Goal: Transaction & Acquisition: Obtain resource

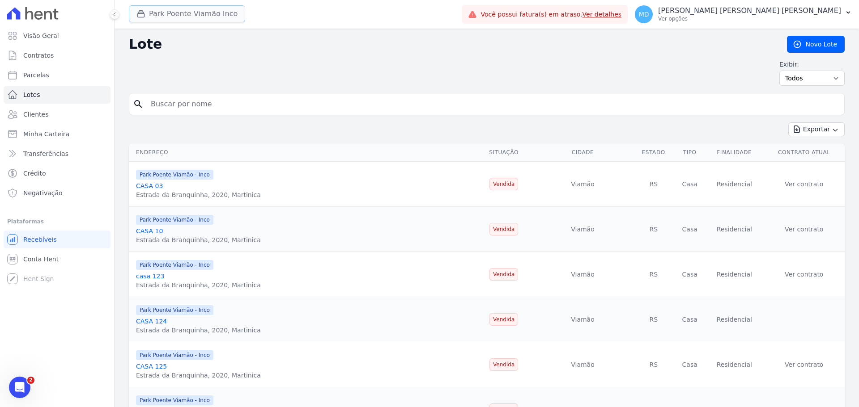
click at [207, 16] on button "Park Poente Viamão Inco" at bounding box center [187, 13] width 116 height 17
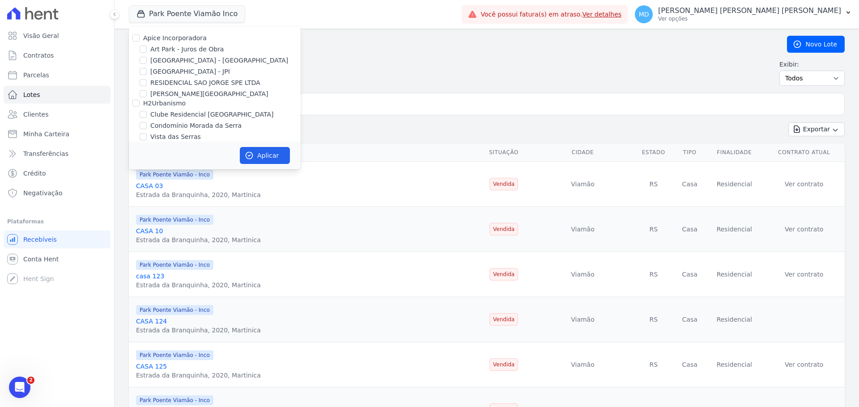
click at [145, 64] on div at bounding box center [143, 60] width 7 height 9
click at [145, 59] on input "[GEOGRAPHIC_DATA] - [GEOGRAPHIC_DATA]" at bounding box center [143, 60] width 7 height 7
checkbox input "true"
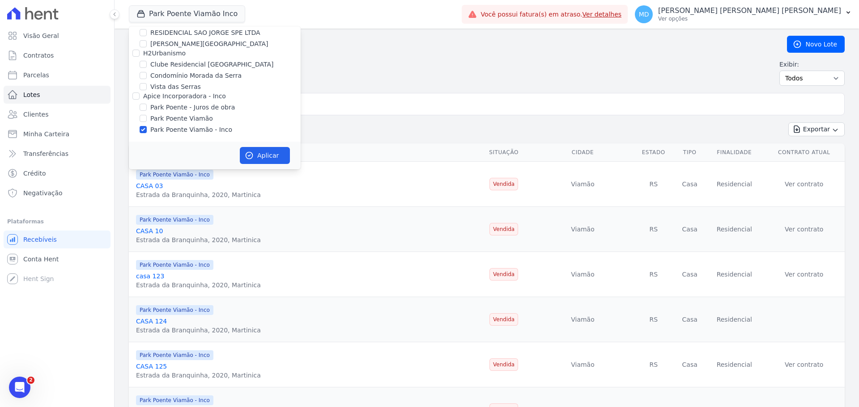
click at [183, 129] on label "Park Poente Viamão - Inco" at bounding box center [191, 129] width 82 height 9
click at [147, 129] on input "Park Poente Viamão - Inco" at bounding box center [143, 129] width 7 height 7
checkbox input "false"
click at [257, 154] on button "Aplicar" at bounding box center [265, 155] width 50 height 17
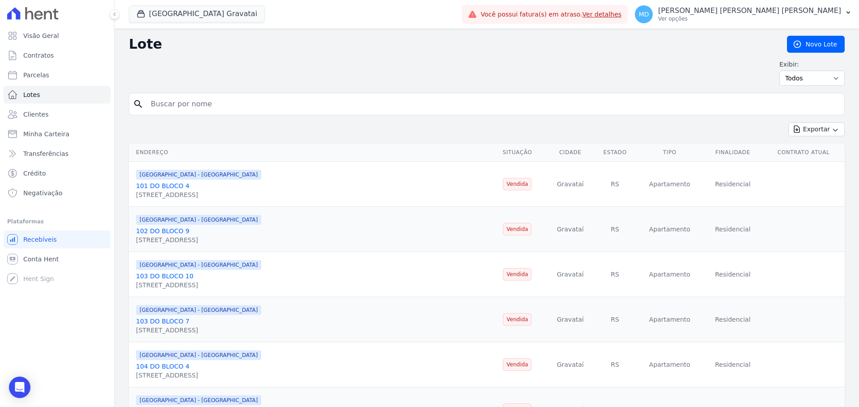
click at [230, 110] on input "search" at bounding box center [492, 104] width 695 height 18
click at [226, 112] on input "search" at bounding box center [492, 104] width 695 height 18
click at [199, 105] on input "VINICIUS" at bounding box center [492, 104] width 695 height 18
type input "[PERSON_NAME]"
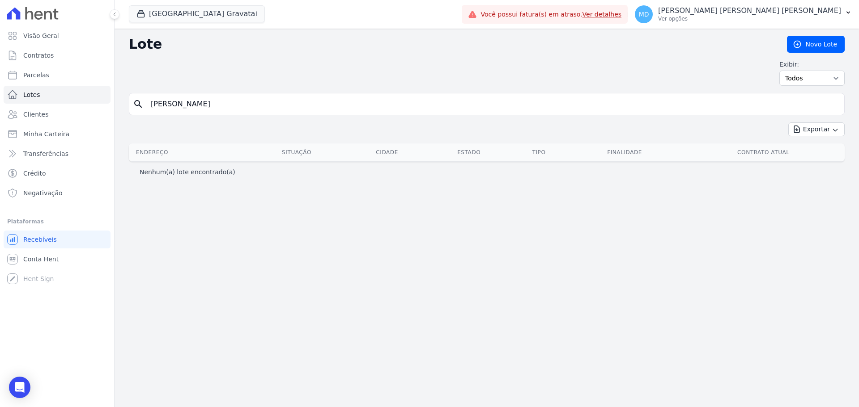
click at [176, 106] on input "[PERSON_NAME]" at bounding box center [492, 104] width 695 height 18
type input "VINICIOS [PERSON_NAME]"
click at [254, 102] on input "VINICIOS [PERSON_NAME]" at bounding box center [492, 104] width 695 height 18
click at [174, 107] on input "VINICIOS [PERSON_NAME]" at bounding box center [492, 104] width 695 height 18
type input "[PERSON_NAME]"
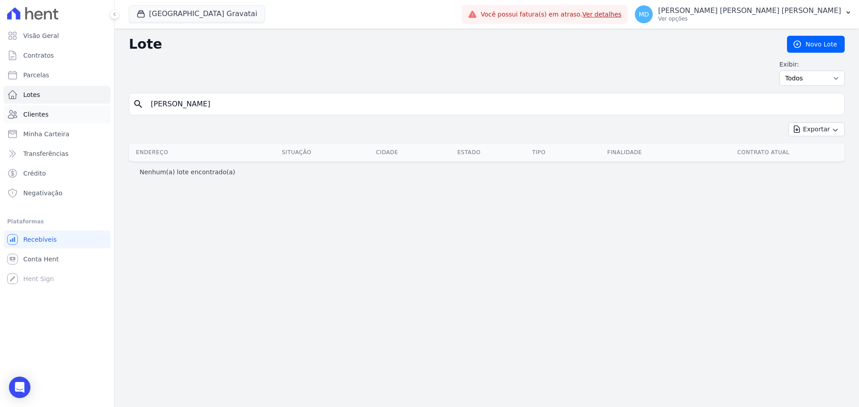
click at [63, 114] on link "Clientes" at bounding box center [57, 115] width 107 height 18
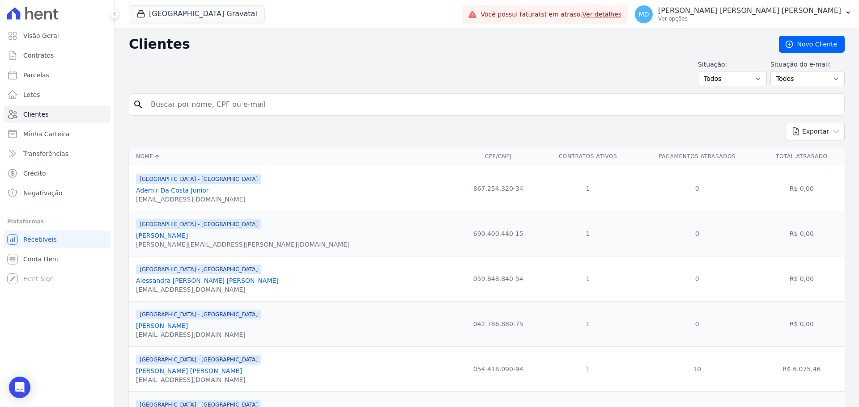
click at [207, 106] on input "search" at bounding box center [492, 105] width 695 height 18
type input "[PERSON_NAME]"
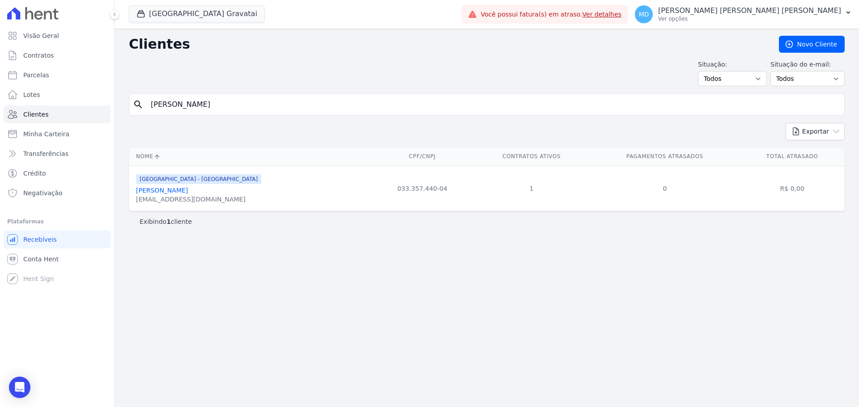
click at [188, 190] on link "[PERSON_NAME]" at bounding box center [162, 190] width 52 height 7
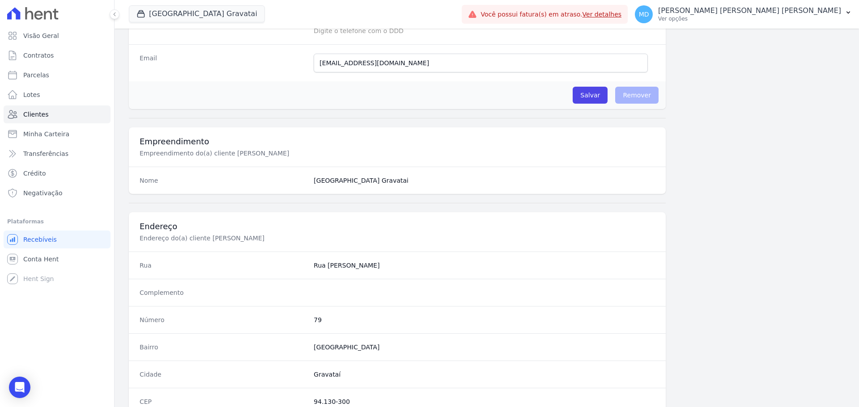
scroll to position [429, 0]
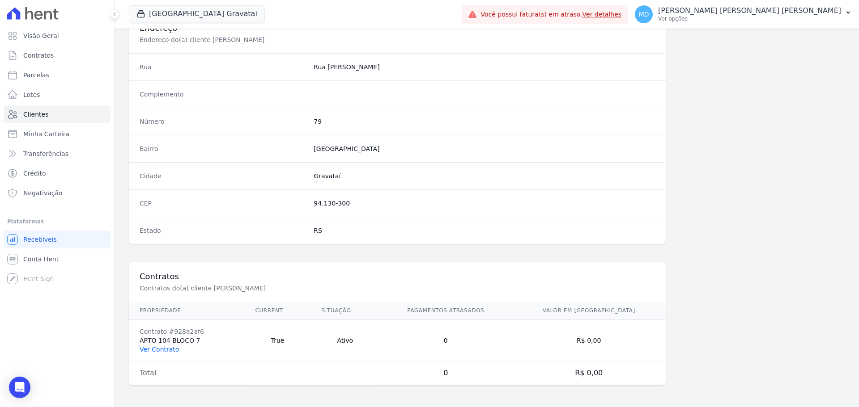
click at [149, 346] on link "Ver Contrato" at bounding box center [159, 349] width 39 height 7
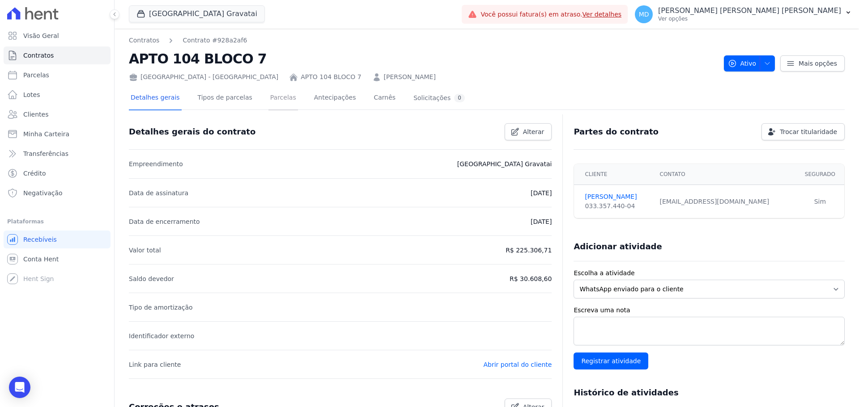
click at [275, 97] on link "Parcelas" at bounding box center [283, 99] width 30 height 24
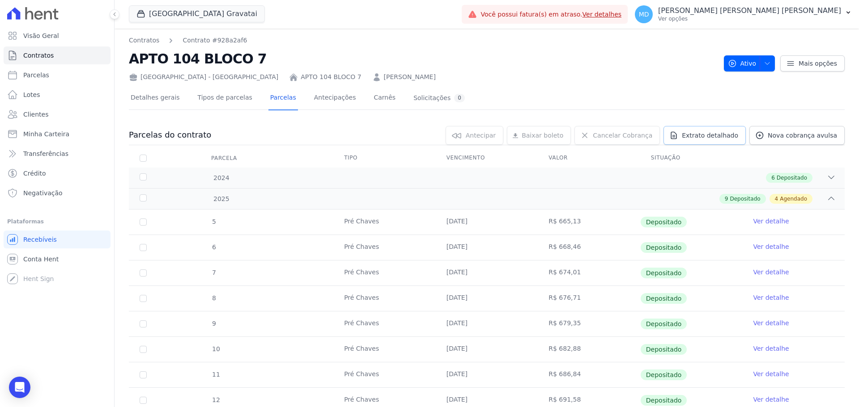
click at [712, 139] on span "Extrato detalhado" at bounding box center [710, 135] width 56 height 9
click at [819, 131] on span "Exportar PDF" at bounding box center [829, 135] width 47 height 9
